Goal: Task Accomplishment & Management: Use online tool/utility

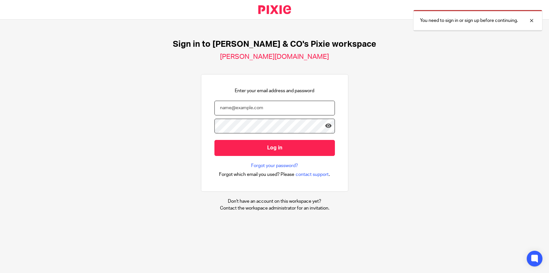
click at [257, 106] on input "email" at bounding box center [274, 108] width 120 height 15
click at [257, 107] on input "email" at bounding box center [274, 108] width 120 height 15
type input "info@fredmichael.co.uk"
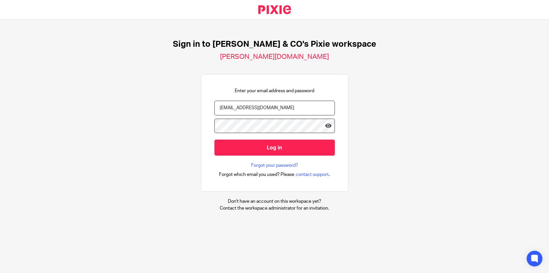
click at [214, 140] on input "Log in" at bounding box center [274, 148] width 120 height 16
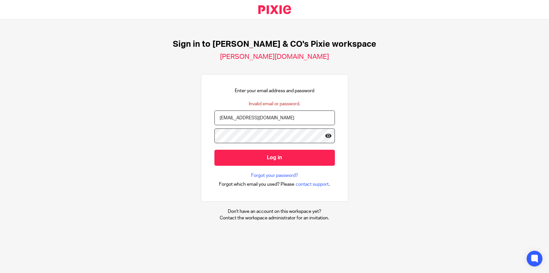
click at [325, 135] on icon at bounding box center [328, 136] width 7 height 7
click at [214, 150] on input "Log in" at bounding box center [274, 158] width 120 height 16
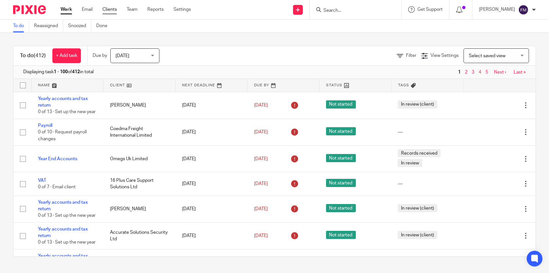
click at [111, 12] on link "Clients" at bounding box center [109, 9] width 14 height 7
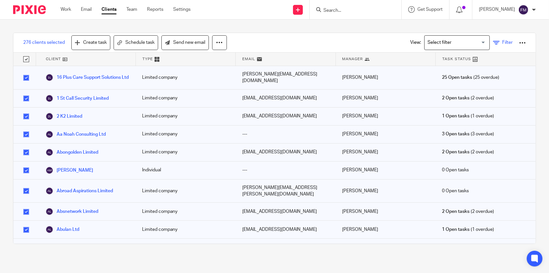
click at [502, 44] on span "Filter" at bounding box center [507, 42] width 10 height 5
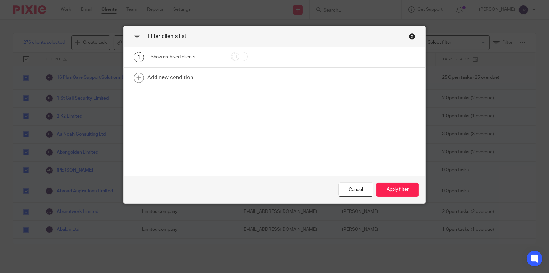
drag, startPoint x: 408, startPoint y: 37, endPoint x: 470, endPoint y: 42, distance: 62.7
click at [410, 37] on div "Close this dialog window" at bounding box center [412, 36] width 7 height 7
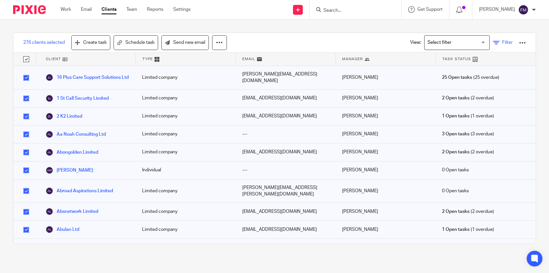
click at [493, 44] on icon at bounding box center [496, 43] width 7 height 7
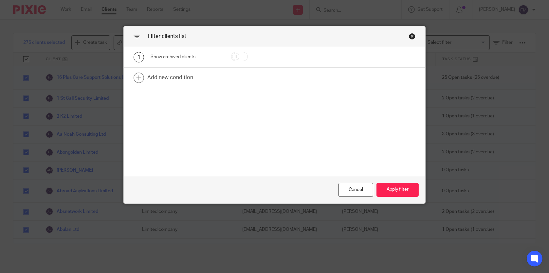
click at [409, 37] on div "Close this dialog window" at bounding box center [412, 36] width 7 height 7
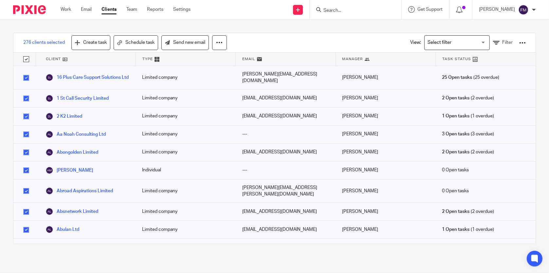
click at [519, 44] on div at bounding box center [522, 43] width 7 height 7
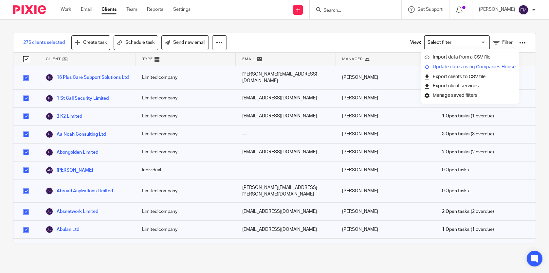
click at [475, 66] on link "Update dates using Companies House" at bounding box center [469, 67] width 91 height 10
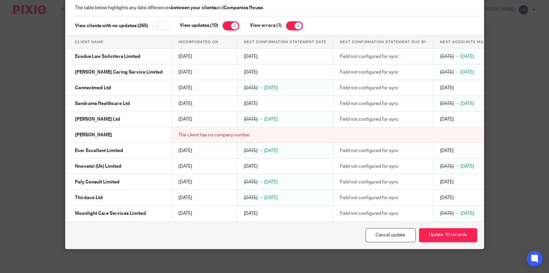
scroll to position [54, 0]
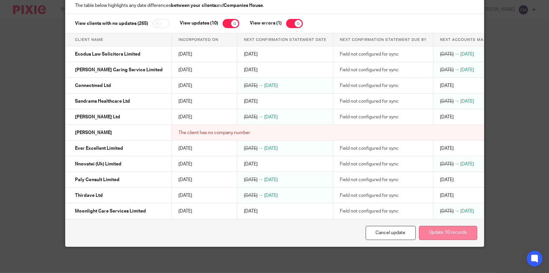
click at [439, 231] on button "Update 10 records" at bounding box center [448, 233] width 58 height 14
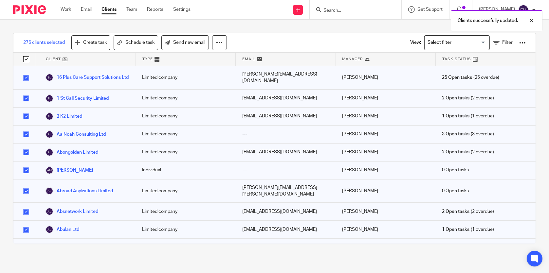
click at [519, 43] on div at bounding box center [522, 43] width 7 height 7
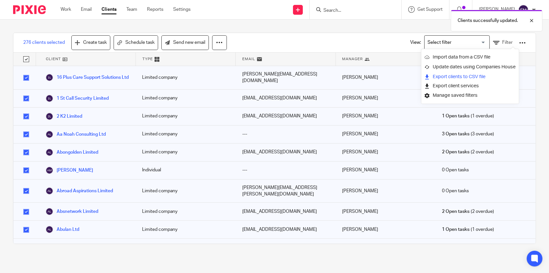
click at [481, 78] on link "Export clients to CSV file" at bounding box center [469, 77] width 91 height 10
